Goal: Task Accomplishment & Management: Use online tool/utility

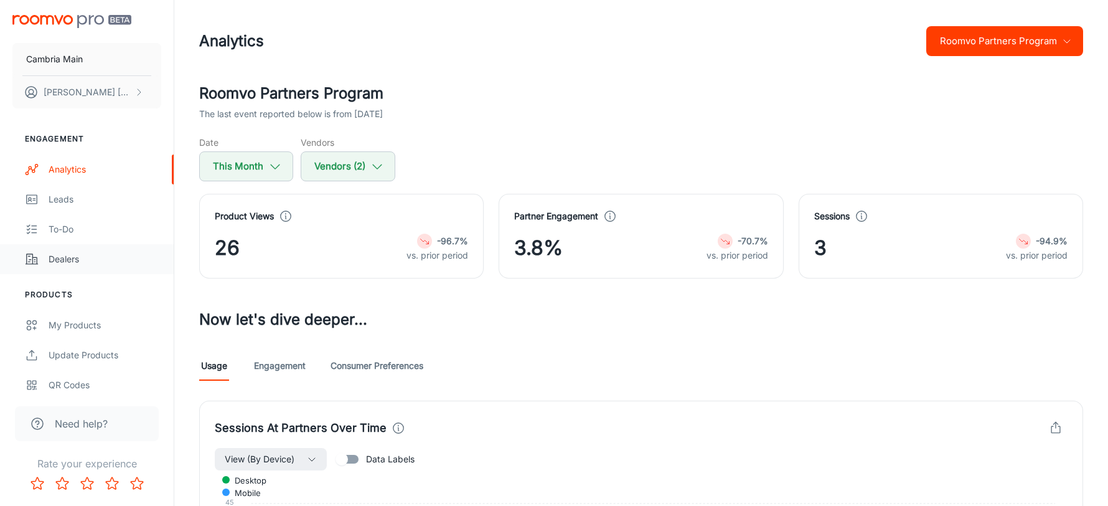
click at [85, 261] on div "Dealers" at bounding box center [105, 259] width 113 height 14
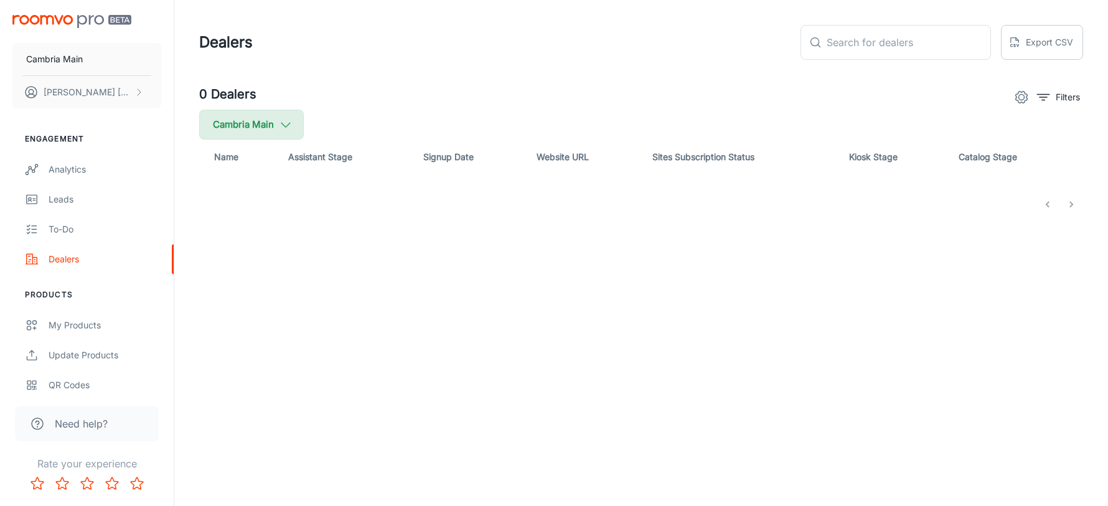
click at [271, 120] on button "Cambria Main" at bounding box center [251, 125] width 105 height 30
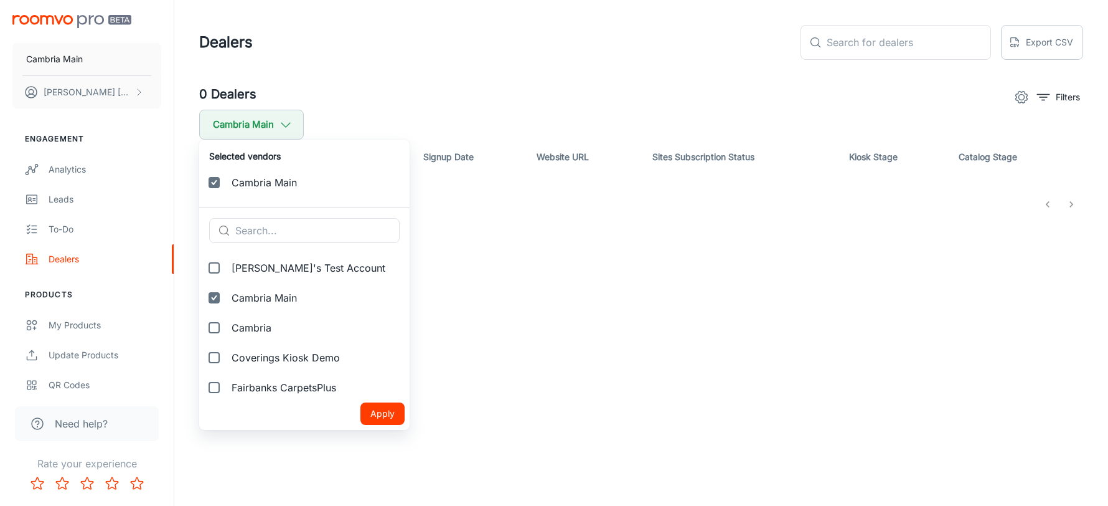
drag, startPoint x: 241, startPoint y: 323, endPoint x: 324, endPoint y: 385, distance: 104.5
click at [240, 323] on span "Cambria" at bounding box center [316, 327] width 168 height 15
click at [227, 323] on input "Cambria" at bounding box center [214, 327] width 25 height 25
checkbox input "true"
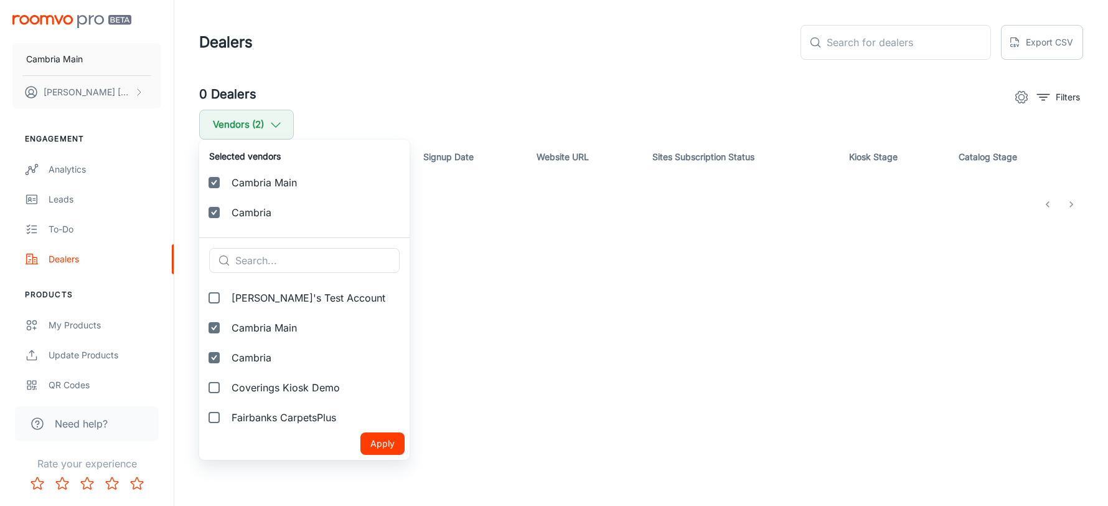
click at [377, 450] on button "Apply" at bounding box center [383, 443] width 44 height 22
